Goal: Task Accomplishment & Management: Complete application form

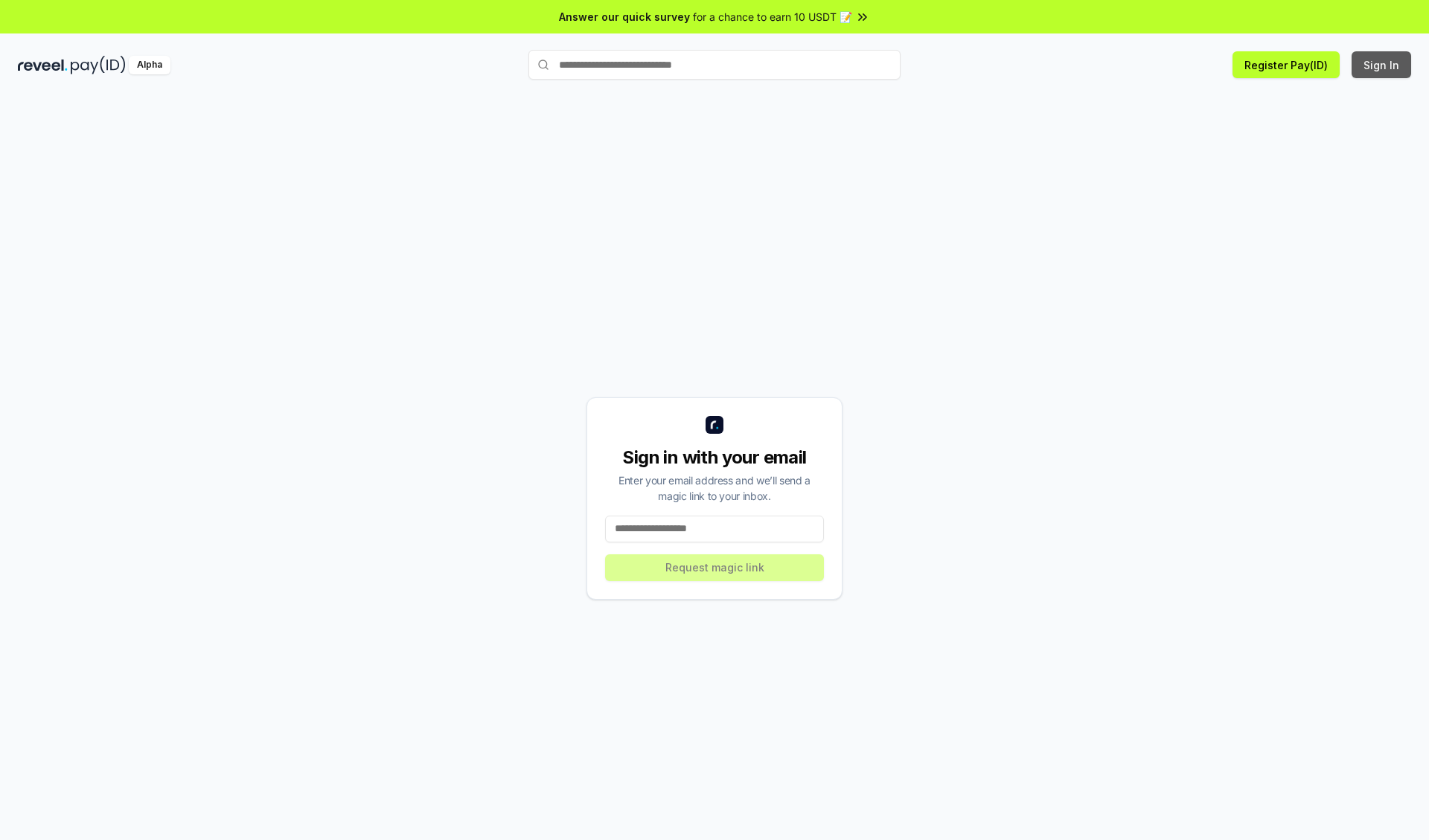
click at [1382, 64] on button "Sign In" at bounding box center [1381, 64] width 59 height 27
type input "**********"
click at [714, 567] on button "Request magic link" at bounding box center [714, 567] width 218 height 27
